Goal: Information Seeking & Learning: Learn about a topic

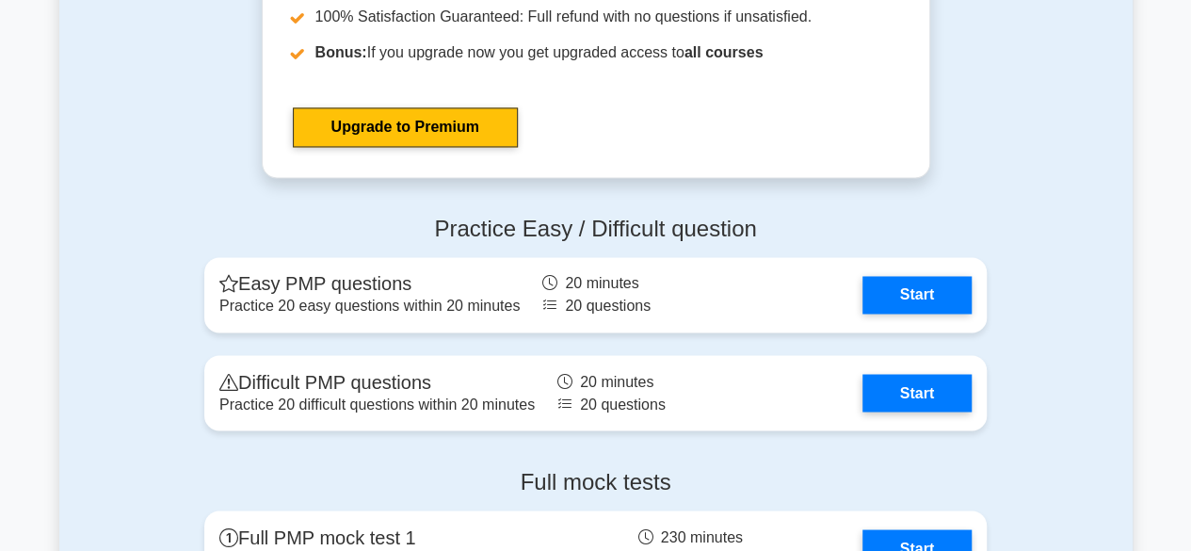
scroll to position [5050, 0]
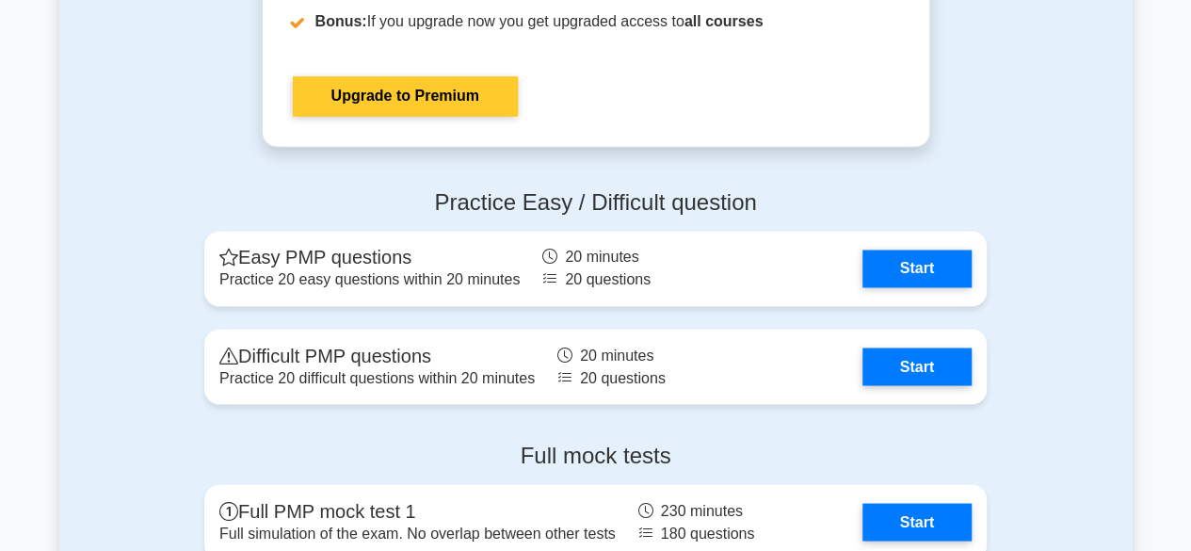
click at [424, 89] on link "Upgrade to Premium" at bounding box center [405, 96] width 225 height 40
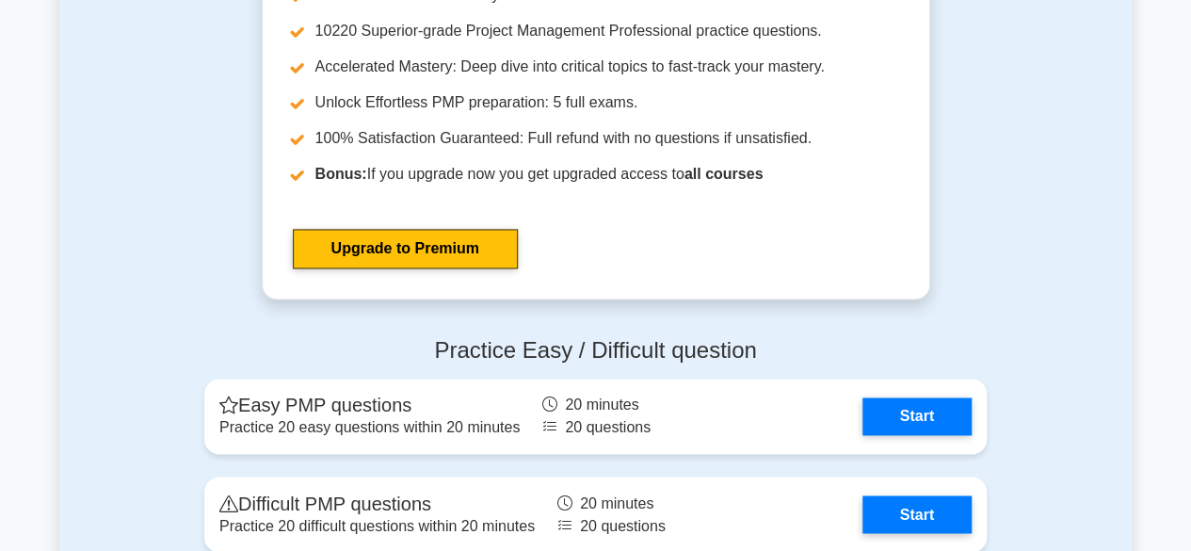
scroll to position [4980, 0]
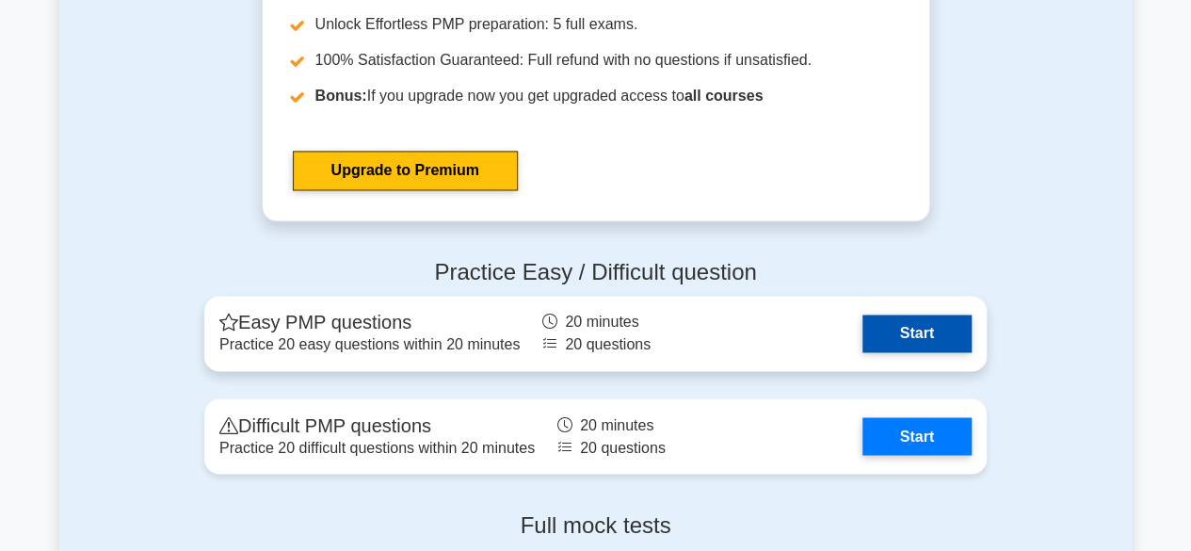
click at [905, 352] on link "Start" at bounding box center [917, 334] width 109 height 38
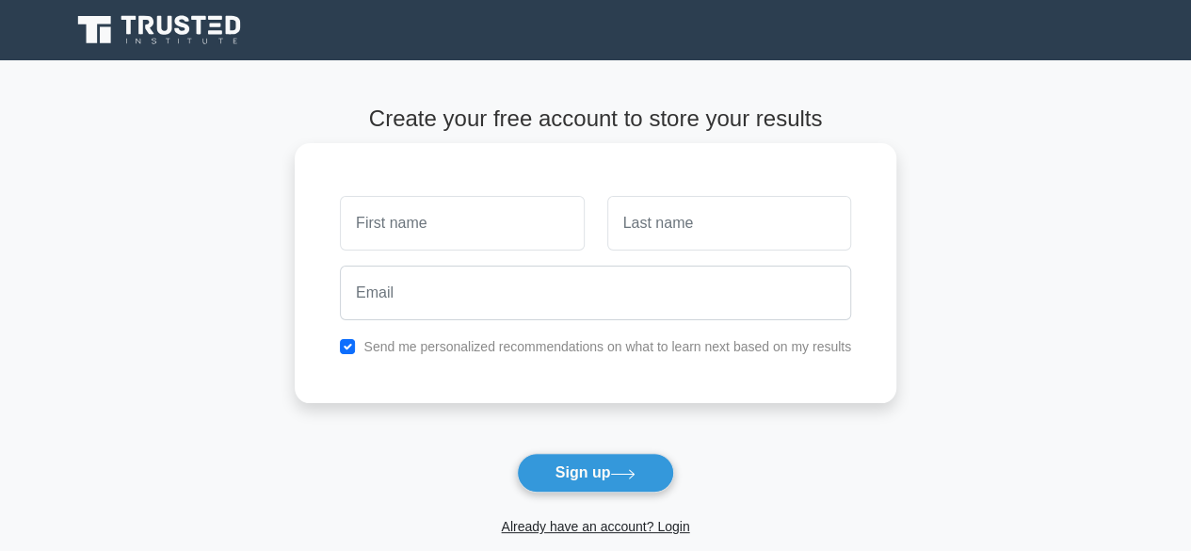
click at [510, 221] on input "text" at bounding box center [462, 223] width 244 height 55
type input "[PERSON_NAME]"
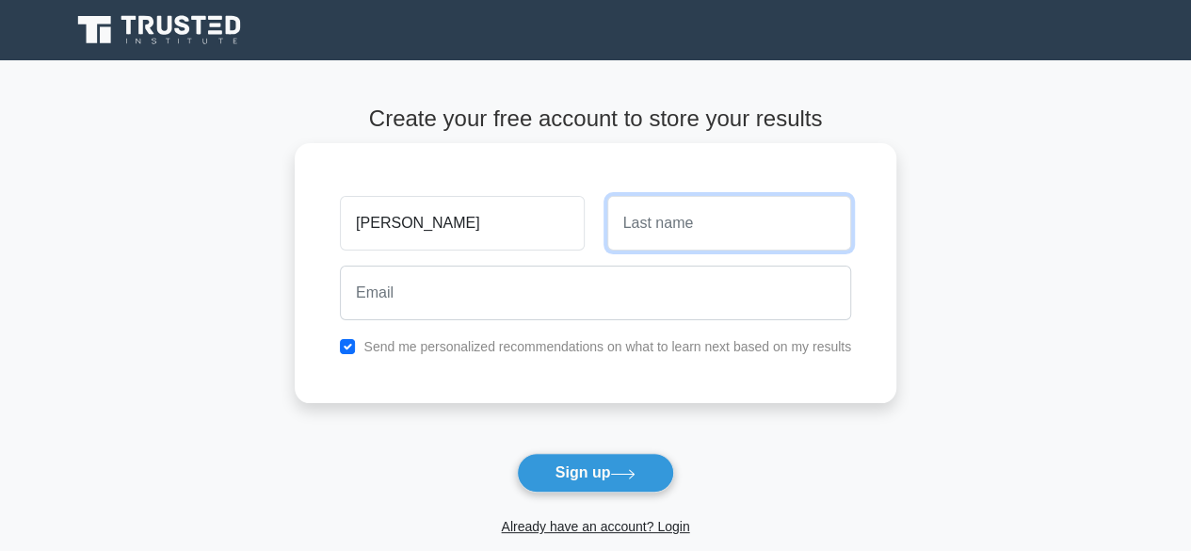
click at [736, 217] on input "text" at bounding box center [729, 223] width 244 height 55
type input "[PERSON_NAME]"
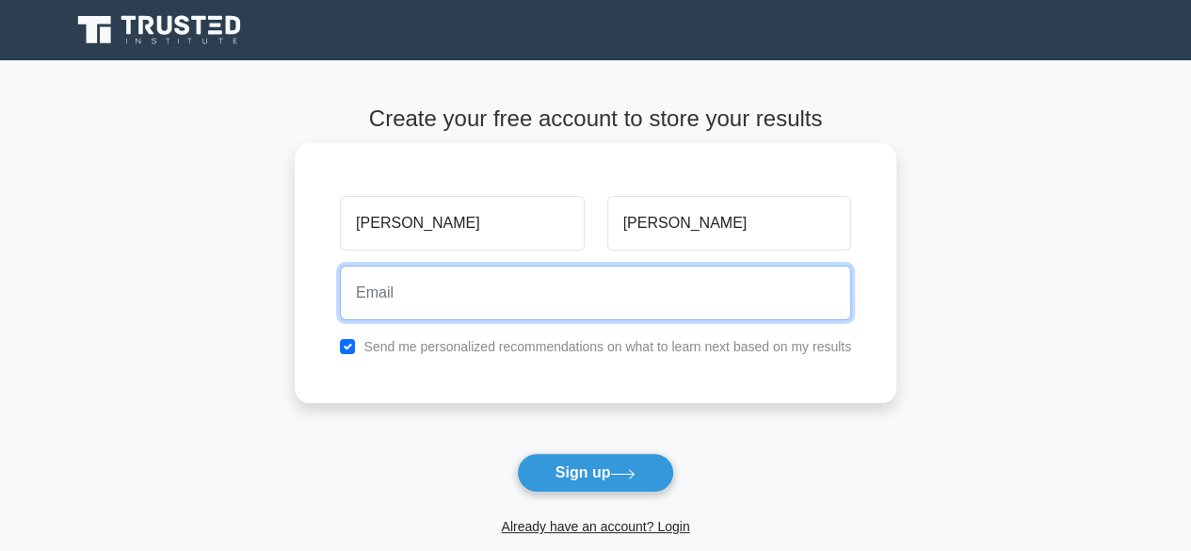
click at [725, 298] on input "email" at bounding box center [595, 293] width 511 height 55
type input "[EMAIL_ADDRESS][DOMAIN_NAME]"
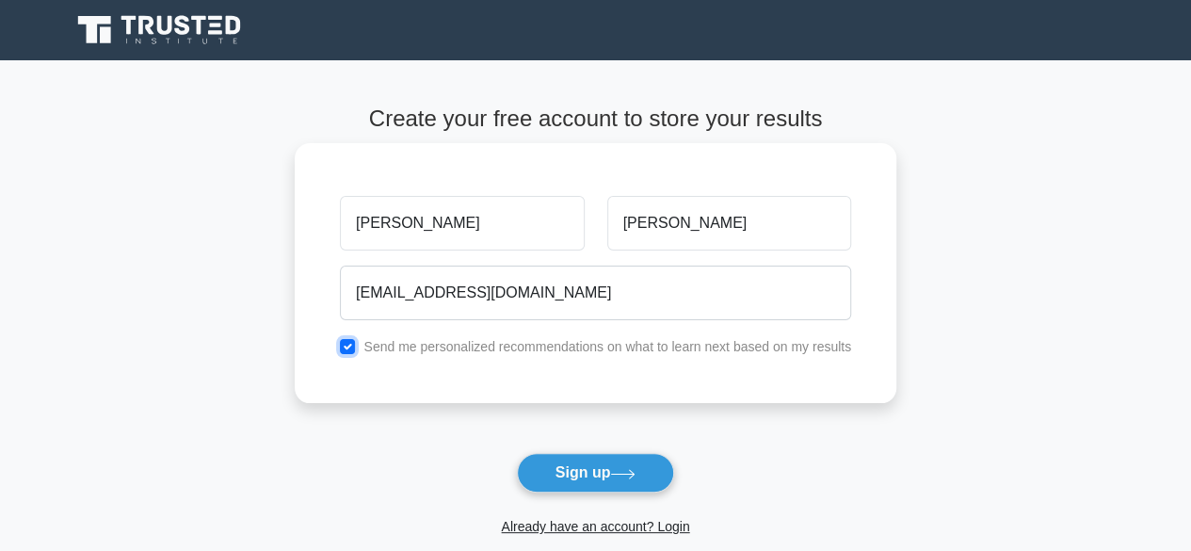
click at [347, 348] on input "checkbox" at bounding box center [347, 346] width 15 height 15
checkbox input "false"
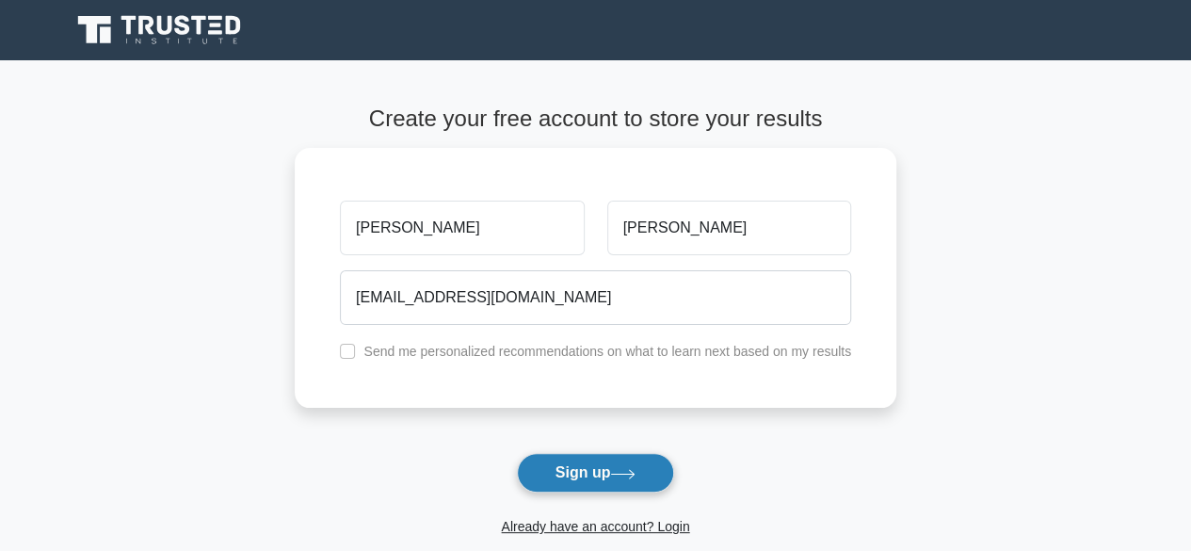
click at [601, 482] on button "Sign up" at bounding box center [596, 473] width 158 height 40
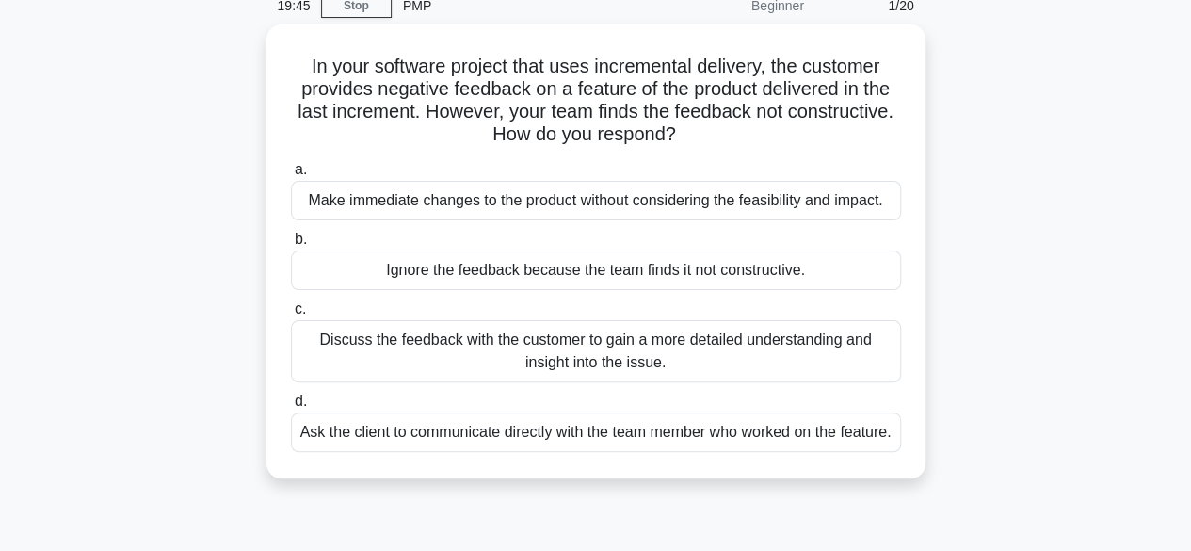
scroll to position [90, 0]
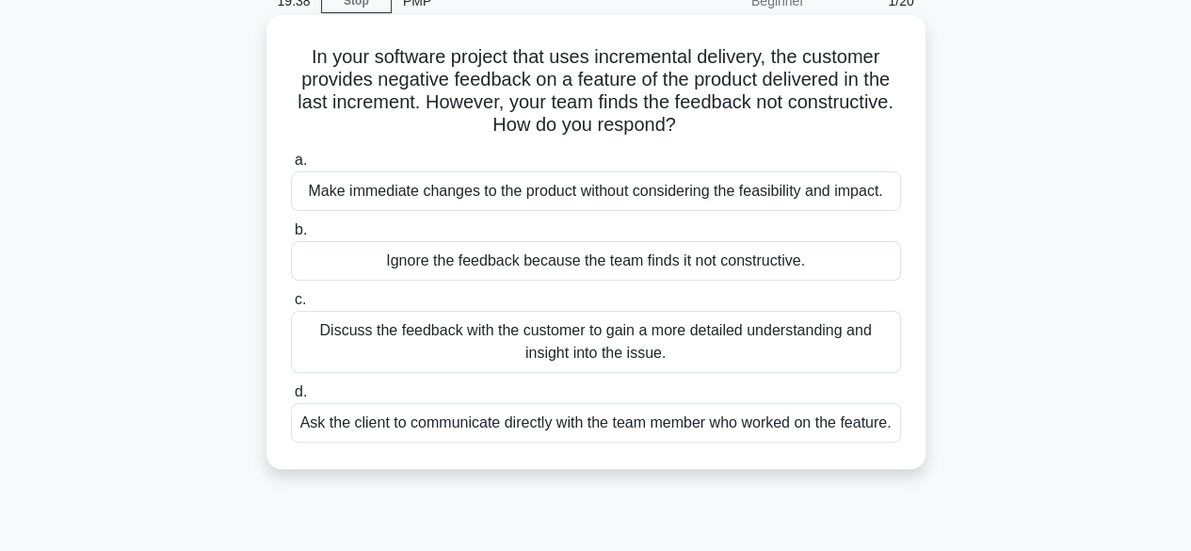
click at [700, 346] on div "Discuss the feedback with the customer to gain a more detailed understanding an…" at bounding box center [596, 342] width 610 height 62
click at [291, 306] on input "c. Discuss the feedback with the customer to gain a more detailed understanding…" at bounding box center [291, 300] width 0 height 12
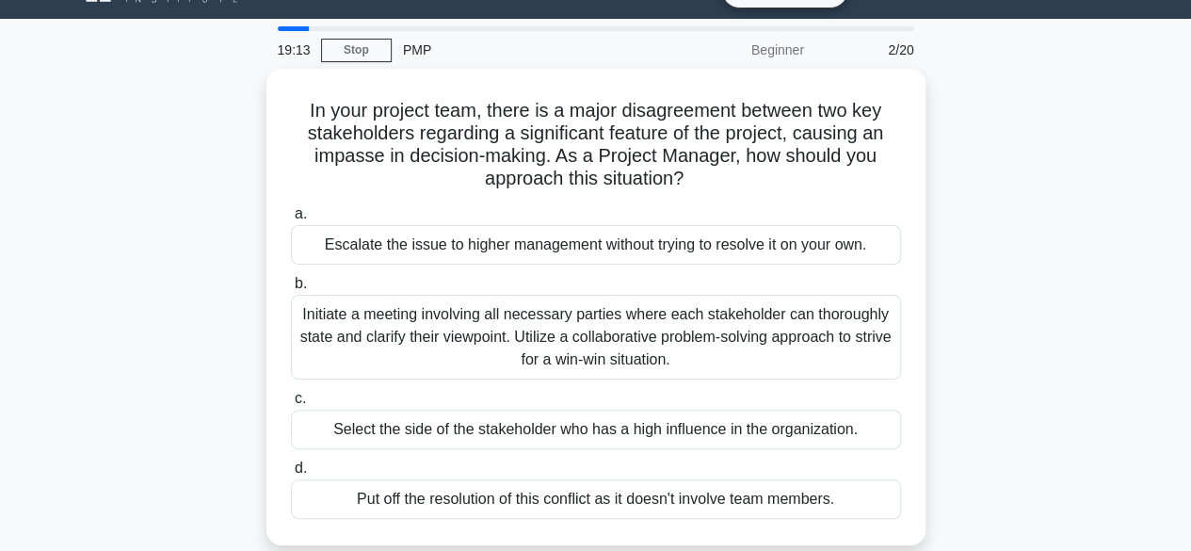
scroll to position [41, 0]
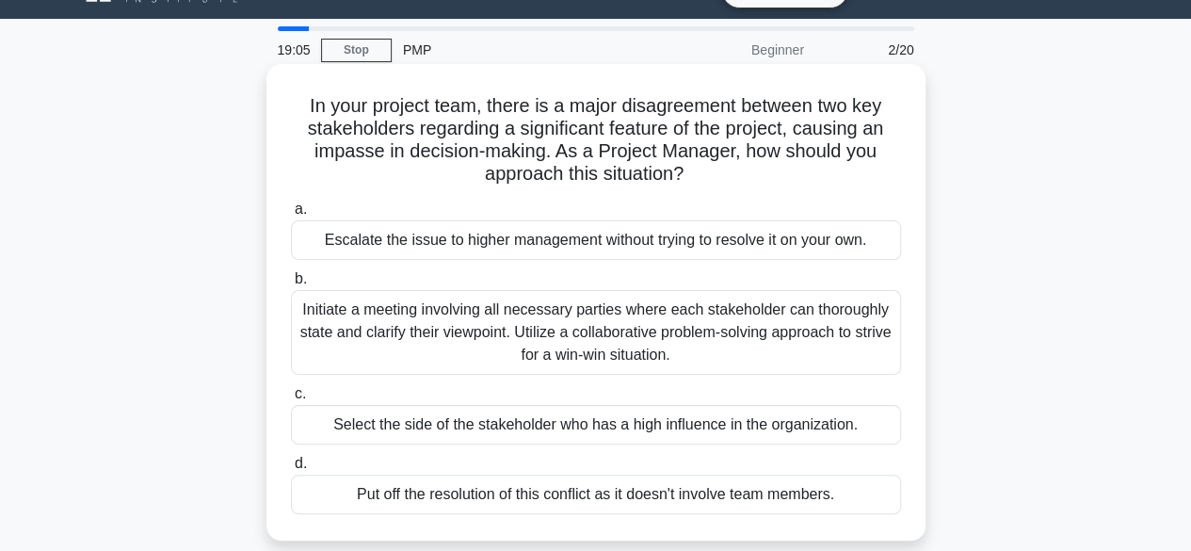
click at [687, 340] on div "Initiate a meeting involving all necessary parties where each stakeholder can t…" at bounding box center [596, 332] width 610 height 85
click at [291, 285] on input "b. Initiate a meeting involving all necessary parties where each stakeholder ca…" at bounding box center [291, 279] width 0 height 12
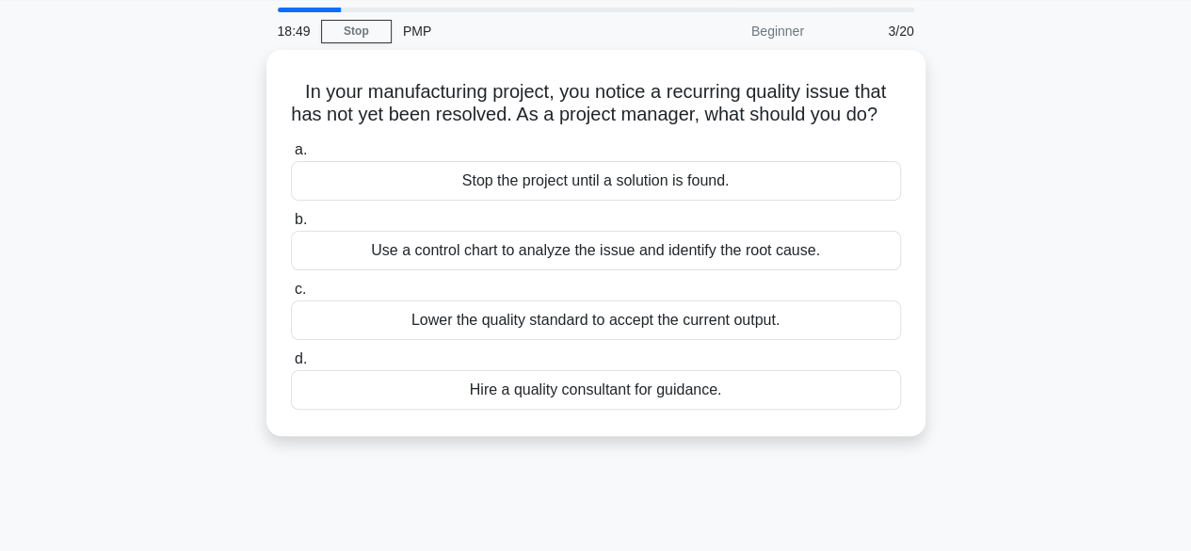
scroll to position [63, 0]
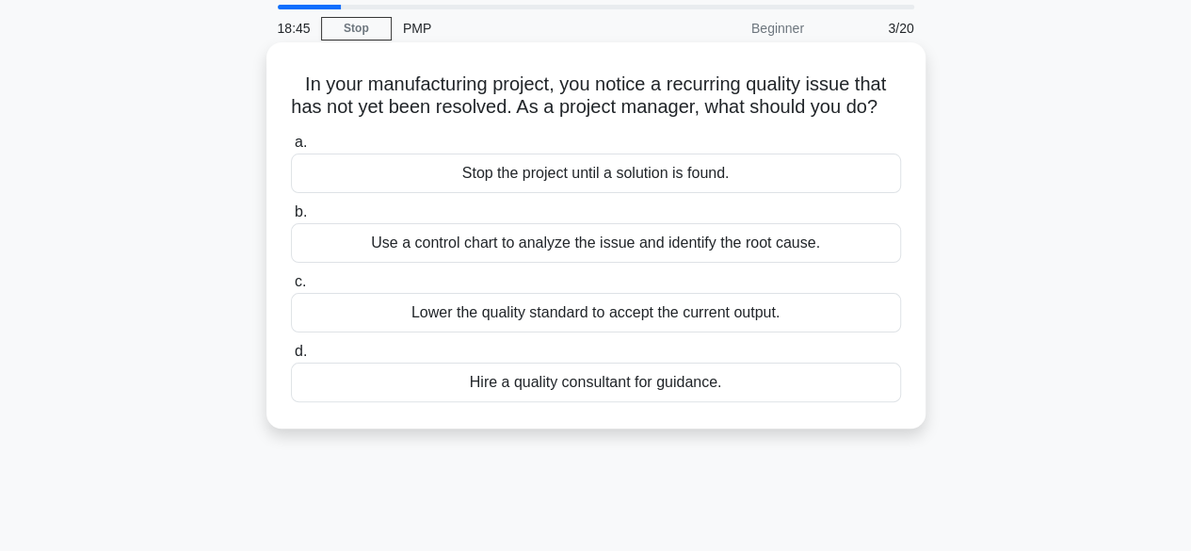
click at [774, 263] on div "Use a control chart to analyze the issue and identify the root cause." at bounding box center [596, 243] width 610 height 40
click at [291, 218] on input "b. Use a control chart to analyze the issue and identify the root cause." at bounding box center [291, 212] width 0 height 12
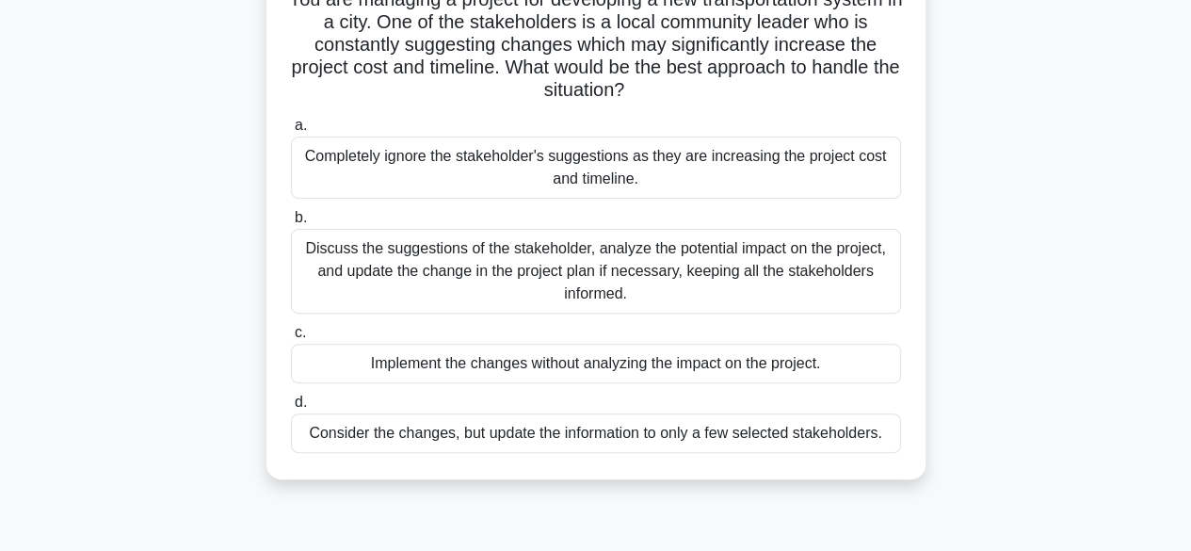
scroll to position [170, 0]
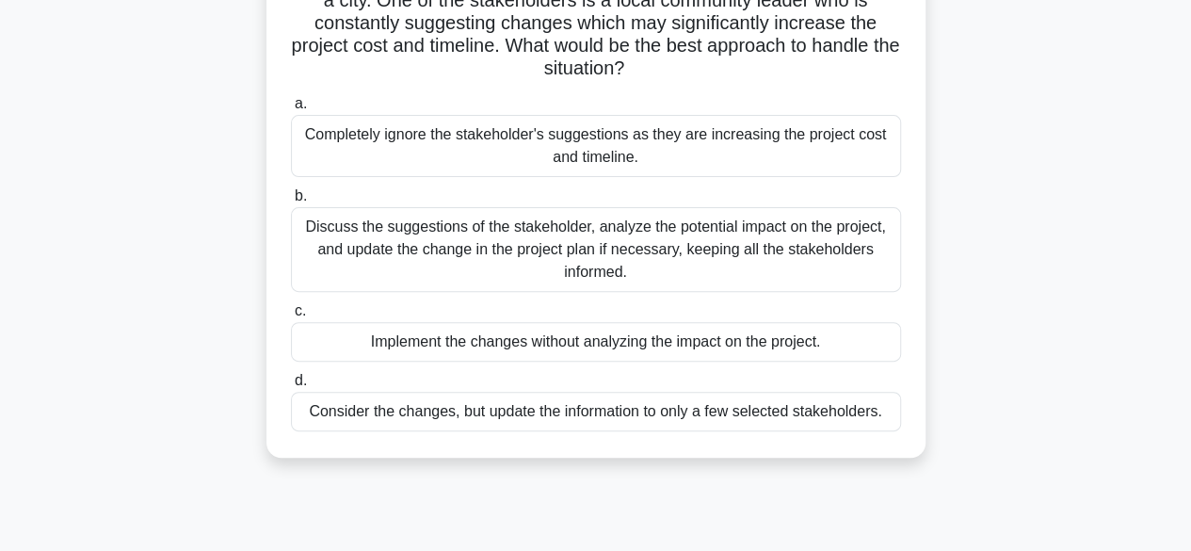
click at [713, 241] on div "Discuss the suggestions of the stakeholder, analyze the potential impact on the…" at bounding box center [596, 249] width 610 height 85
click at [291, 202] on input "b. Discuss the suggestions of the stakeholder, analyze the potential impact on …" at bounding box center [291, 196] width 0 height 12
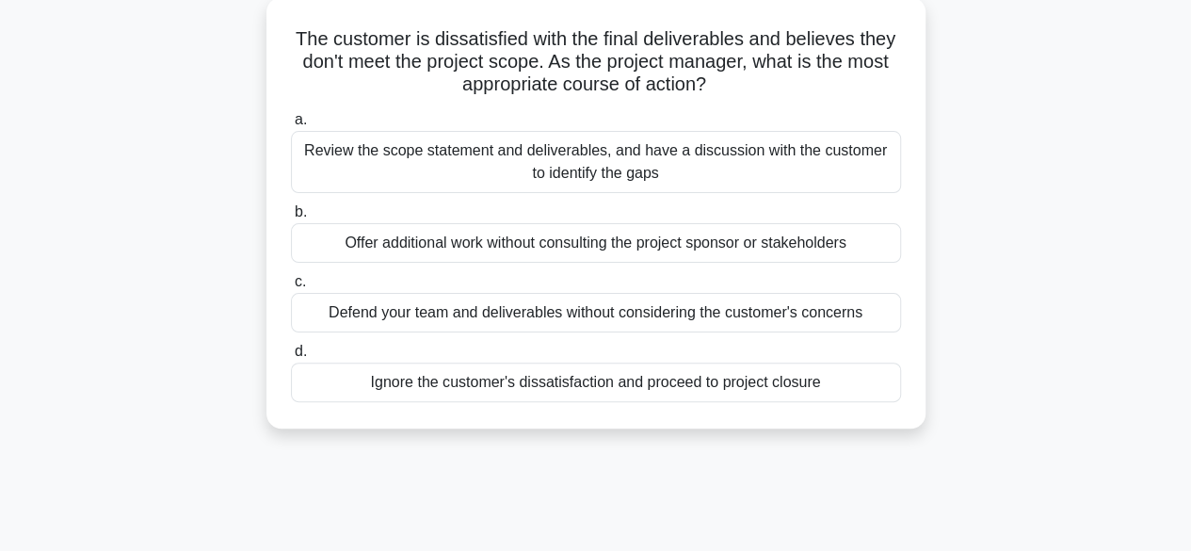
scroll to position [124, 0]
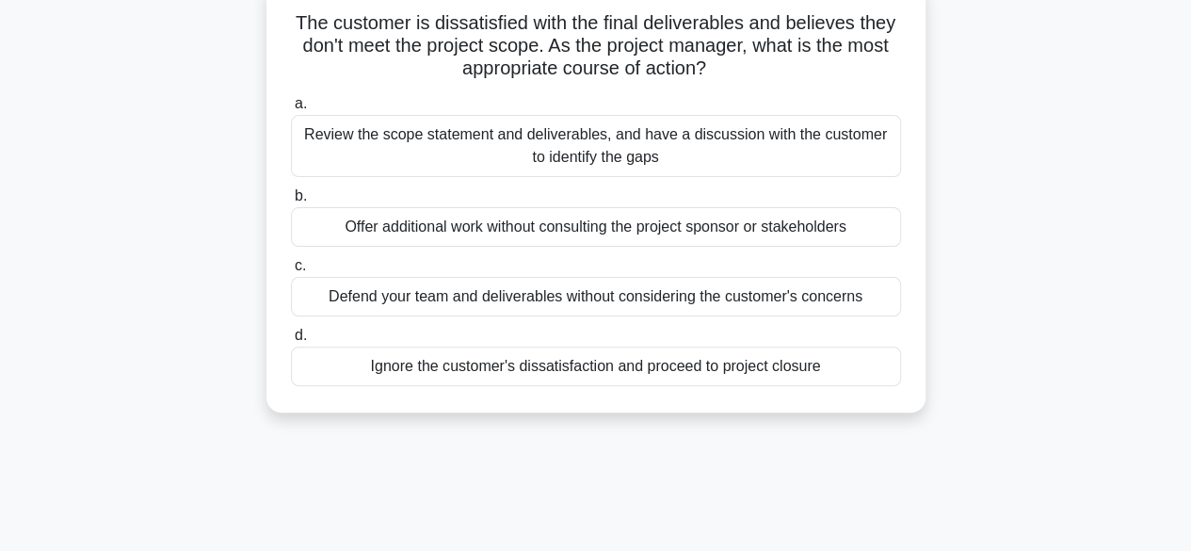
click at [778, 163] on div "Review the scope statement and deliverables, and have a discussion with the cus…" at bounding box center [596, 146] width 610 height 62
click at [291, 110] on input "a. Review the scope statement and deliverables, and have a discussion with the …" at bounding box center [291, 104] width 0 height 12
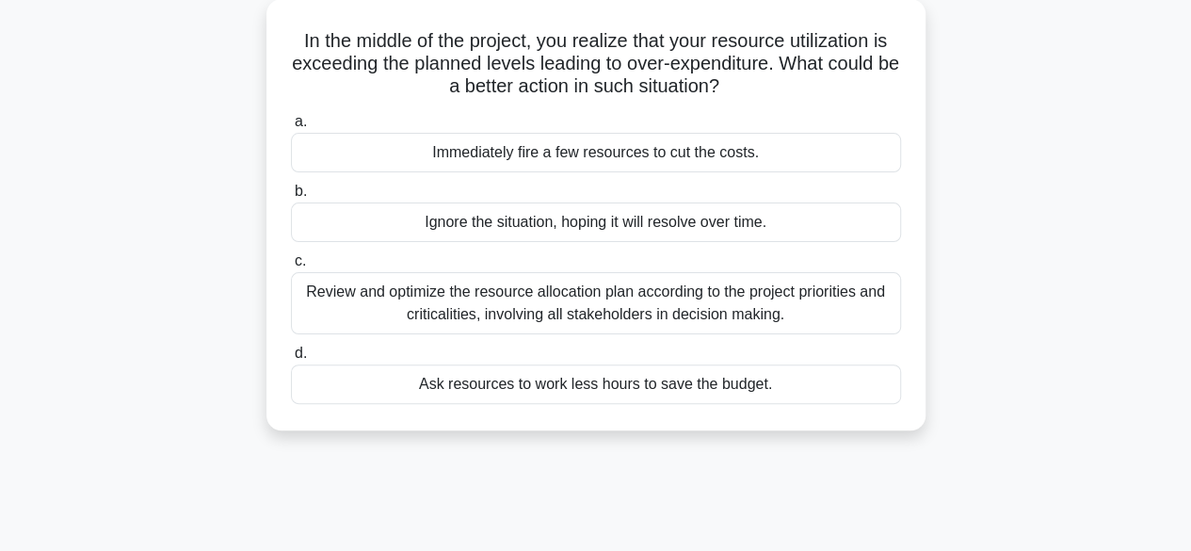
scroll to position [117, 0]
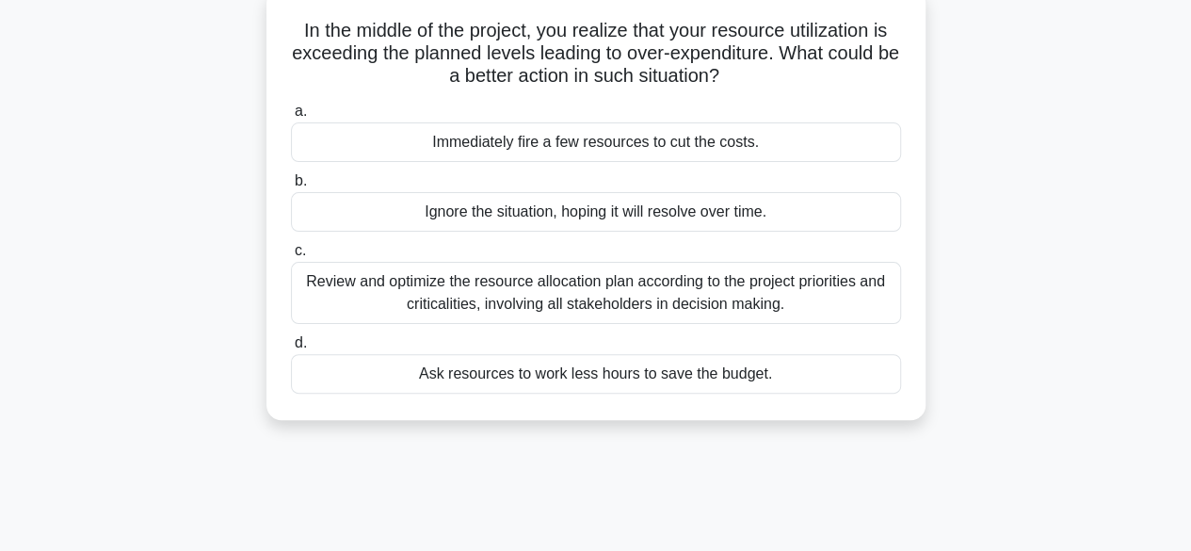
click at [757, 306] on div "Review and optimize the resource allocation plan according to the project prior…" at bounding box center [596, 293] width 610 height 62
click at [291, 257] on input "c. Review and optimize the resource allocation plan according to the project pr…" at bounding box center [291, 251] width 0 height 12
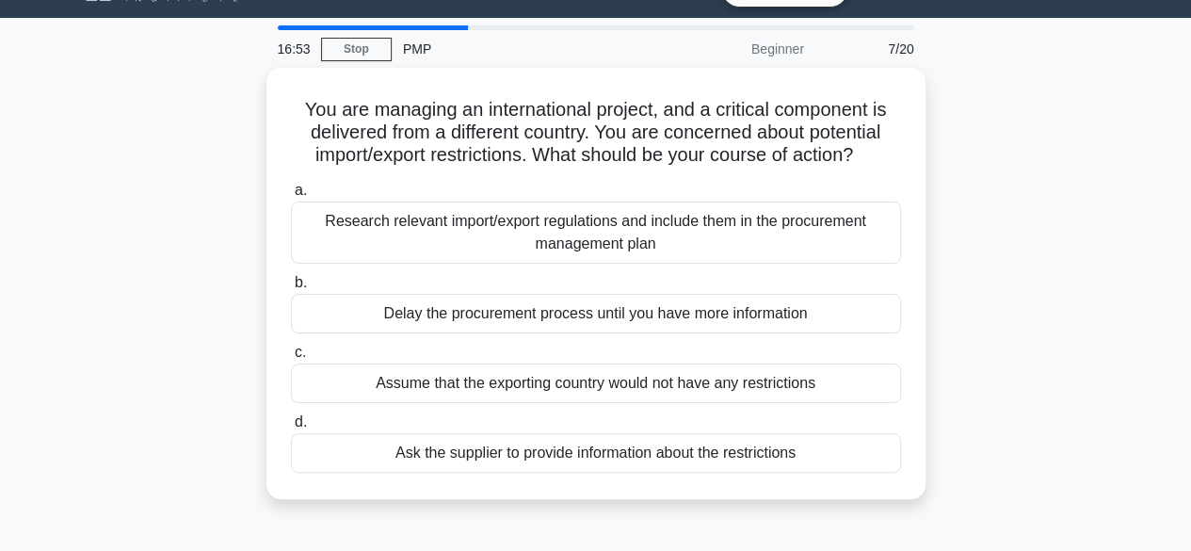
scroll to position [45, 0]
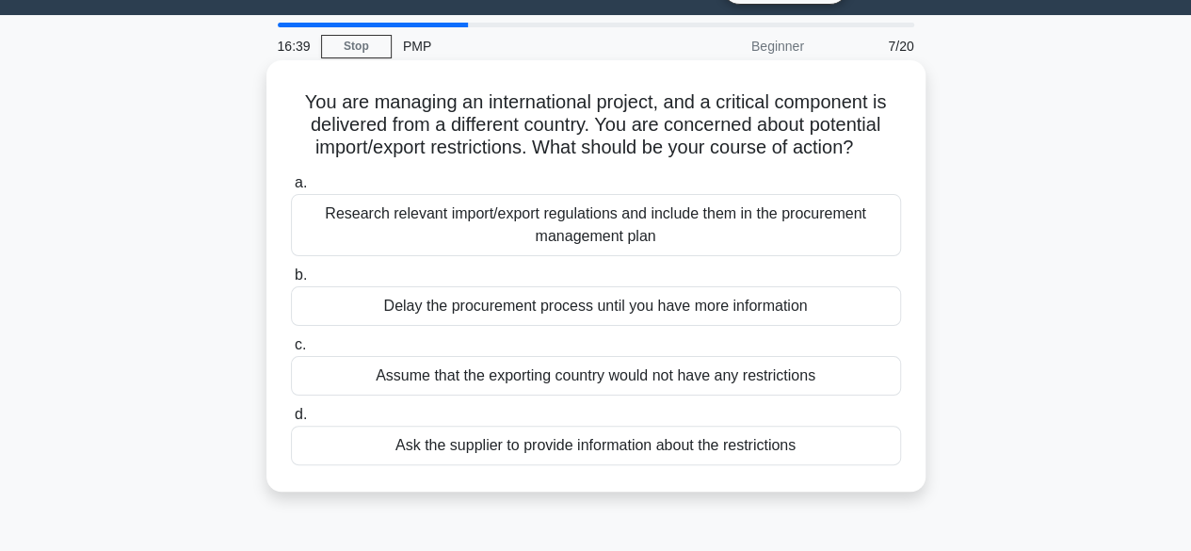
click at [655, 455] on div "Ask the supplier to provide information about the restrictions" at bounding box center [596, 446] width 610 height 40
click at [697, 439] on div "Ask the supplier to provide information about the restrictions" at bounding box center [596, 446] width 610 height 40
click at [291, 421] on input "d. Ask the supplier to provide information about the restrictions" at bounding box center [291, 415] width 0 height 12
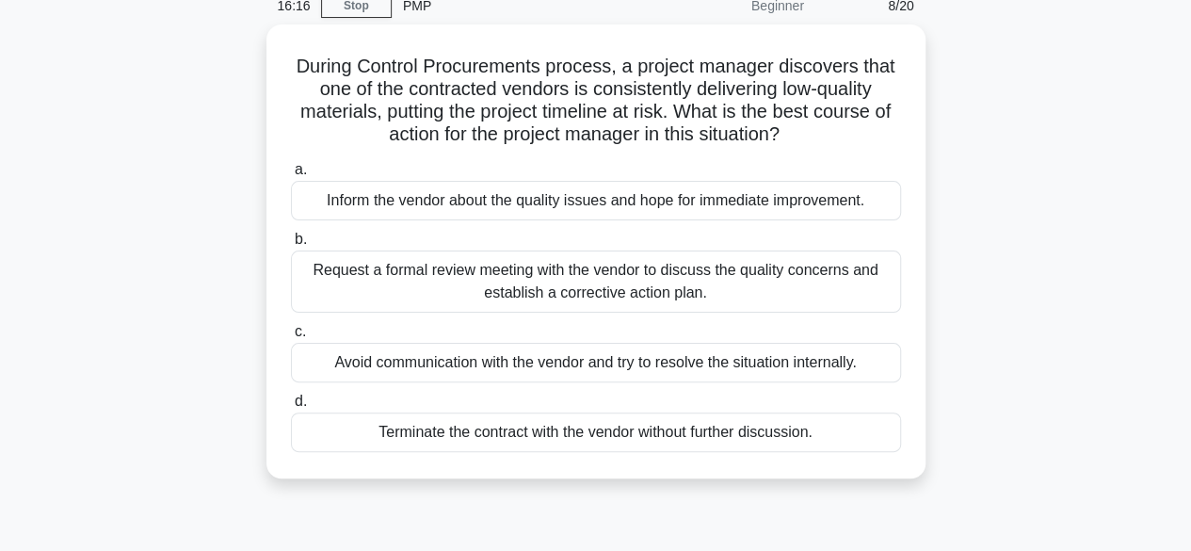
scroll to position [89, 0]
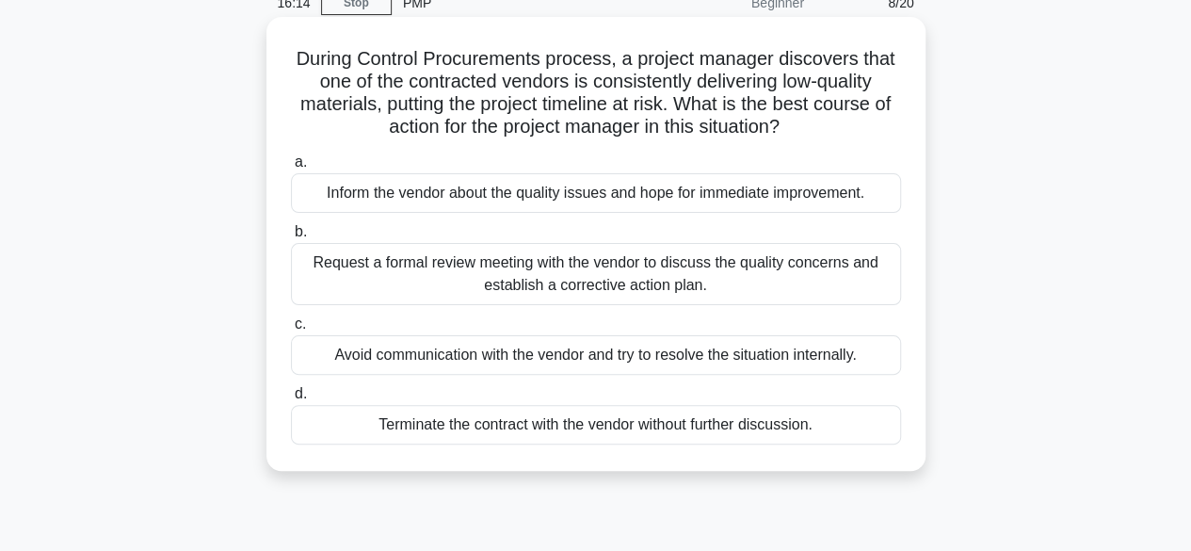
click at [840, 263] on div "Request a formal review meeting with the vendor to discuss the quality concerns…" at bounding box center [596, 274] width 610 height 62
click at [291, 238] on input "b. Request a formal review meeting with the vendor to discuss the quality conce…" at bounding box center [291, 232] width 0 height 12
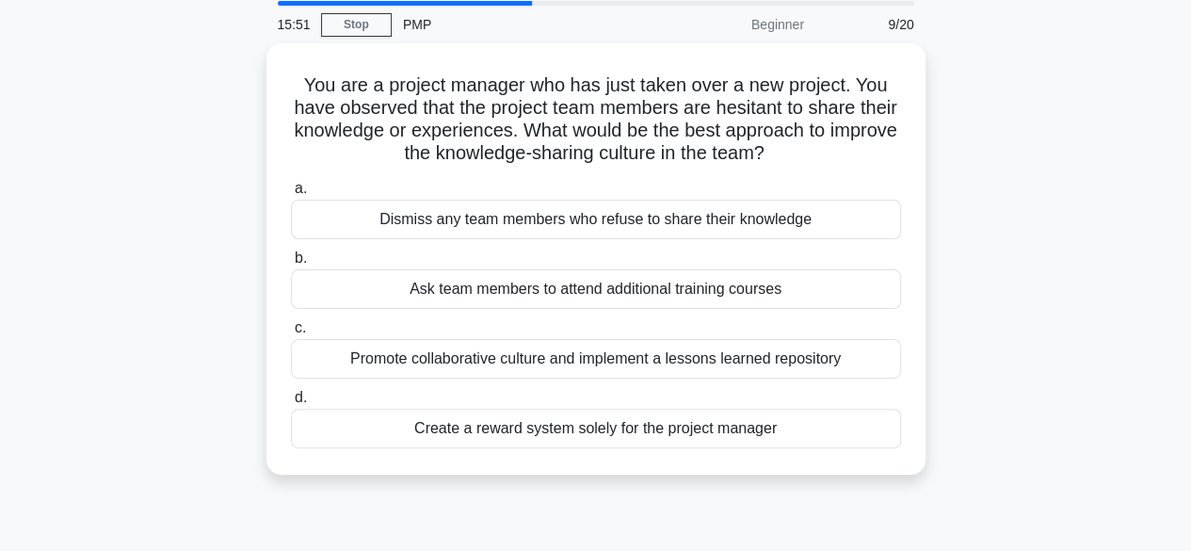
scroll to position [70, 0]
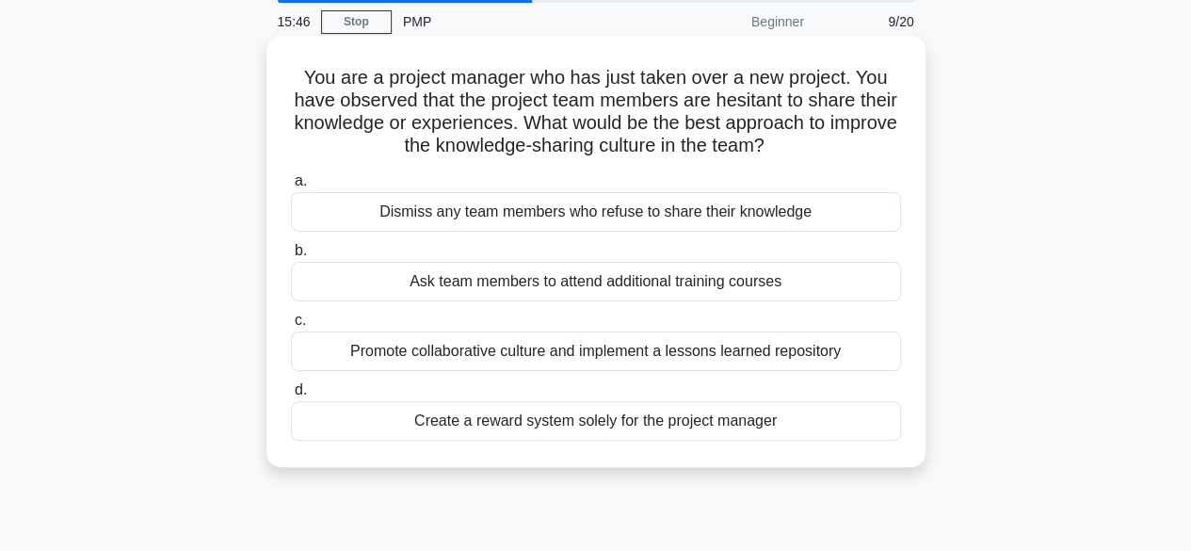
click at [745, 358] on div "Promote collaborative culture and implement a lessons learned repository" at bounding box center [596, 351] width 610 height 40
click at [291, 327] on input "c. Promote collaborative culture and implement a lessons learned repository" at bounding box center [291, 321] width 0 height 12
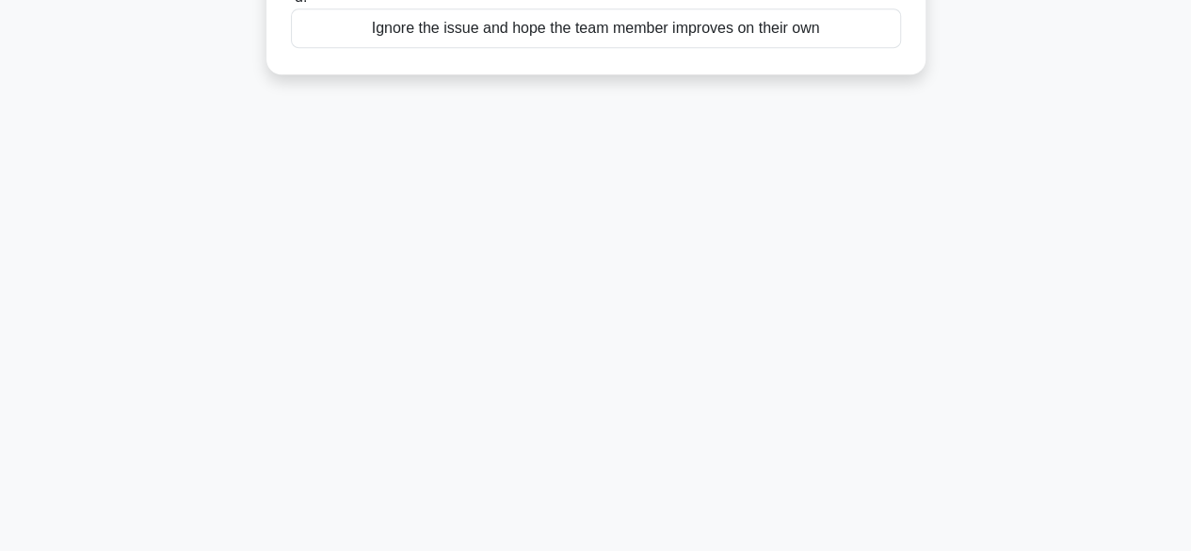
scroll to position [0, 0]
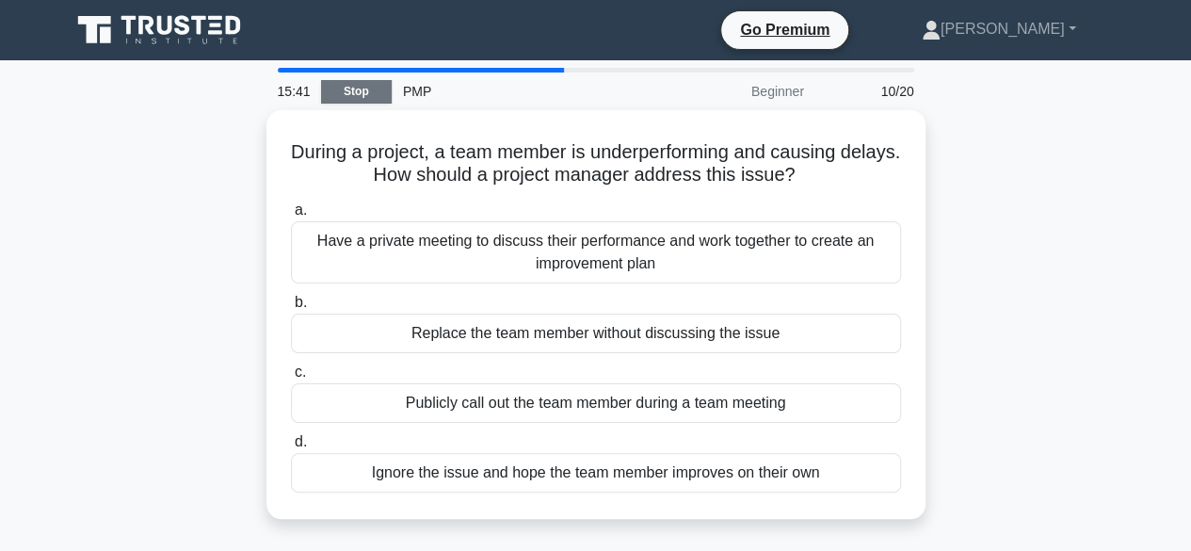
click at [375, 85] on link "Stop" at bounding box center [356, 92] width 71 height 24
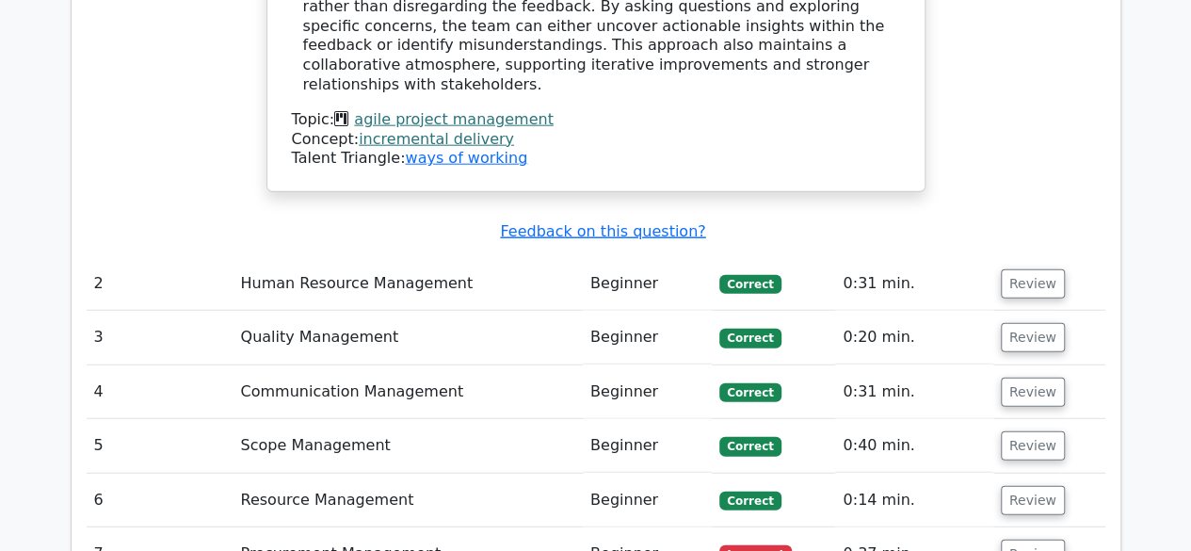
scroll to position [2315, 0]
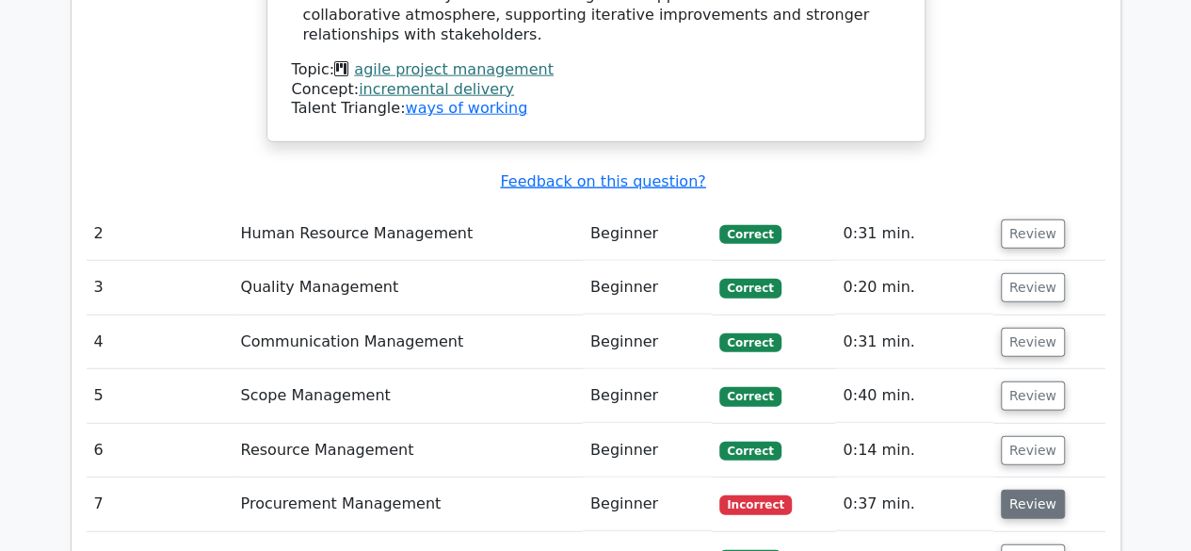
click at [1010, 490] on button "Review" at bounding box center [1033, 504] width 64 height 29
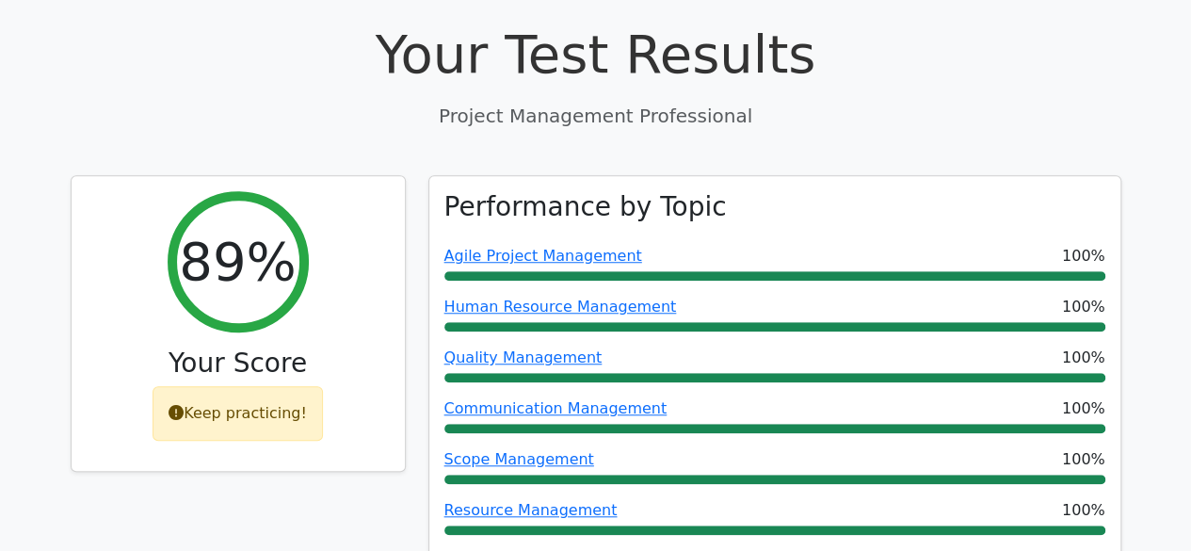
scroll to position [594, 0]
